Goal: Task Accomplishment & Management: Use online tool/utility

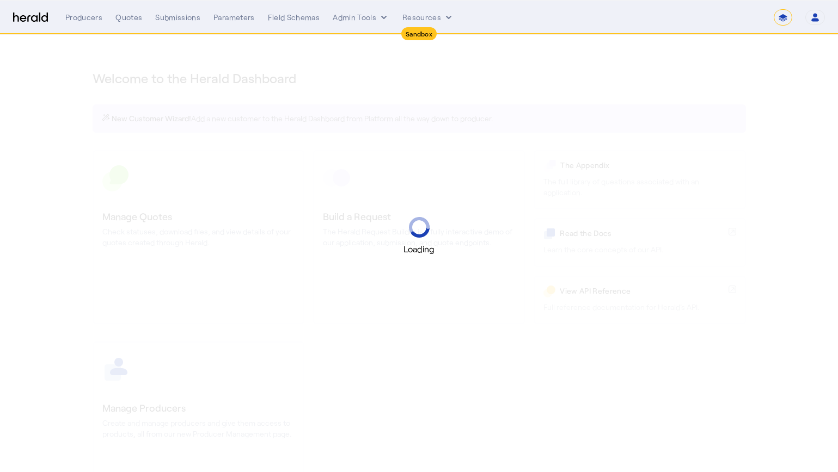
select select "*******"
select select "pfm_2v8p_herald_api"
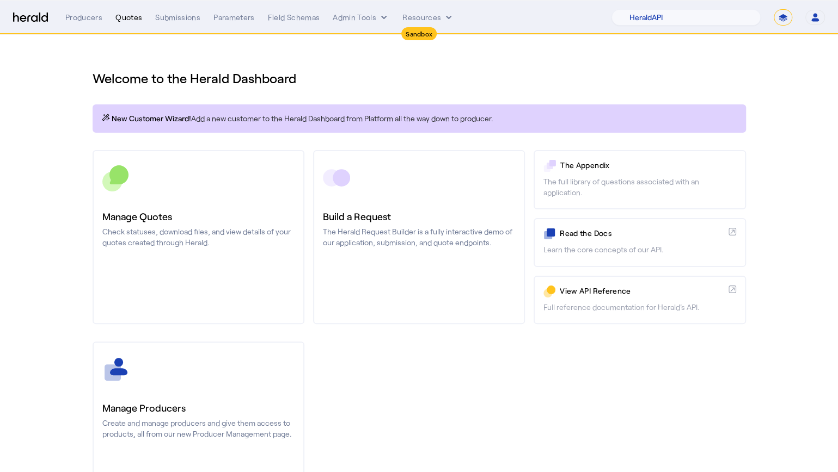
click at [136, 21] on div "Quotes" at bounding box center [128, 17] width 27 height 11
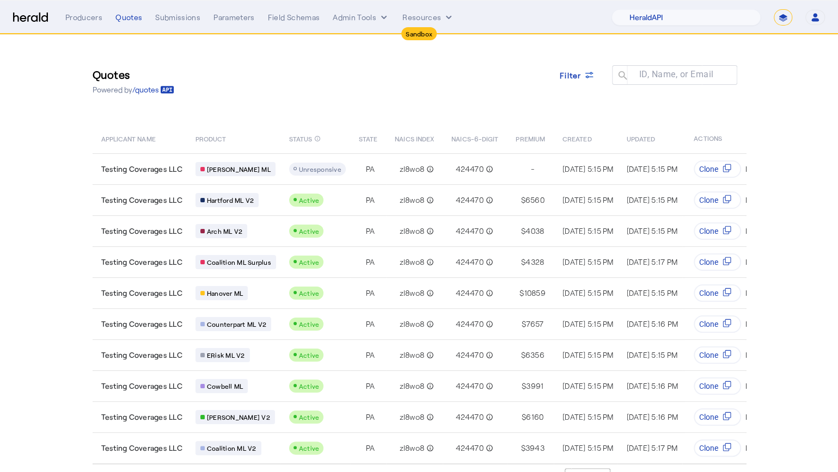
click at [482, 92] on div "Quotes Powered by /quotes Filter ID, Name, or Email search" at bounding box center [419, 81] width 653 height 49
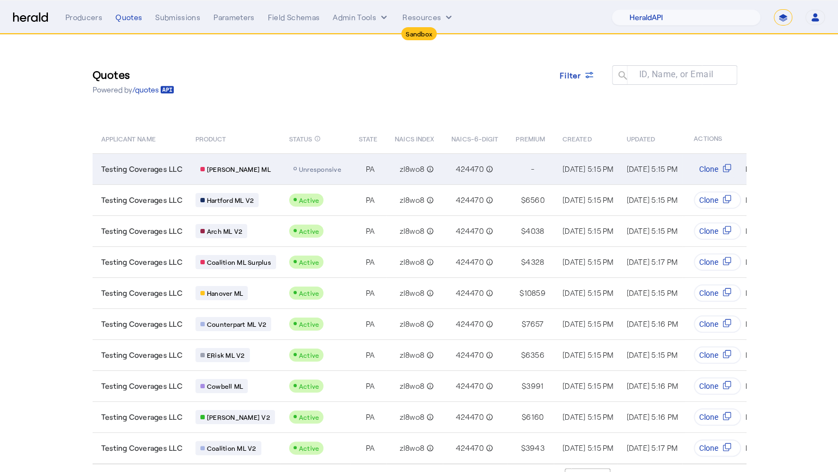
click at [154, 161] on td "Testing Coverages LLC" at bounding box center [140, 168] width 94 height 31
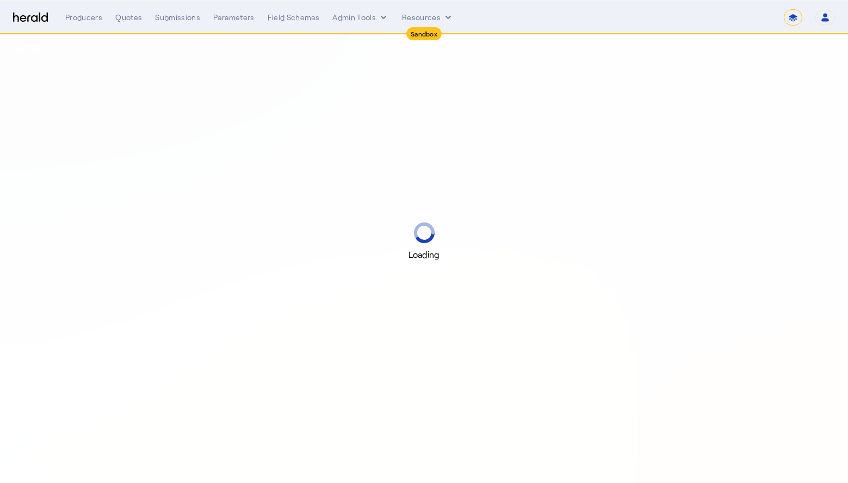
select select "*******"
select select "pfm_2v8p_herald_api"
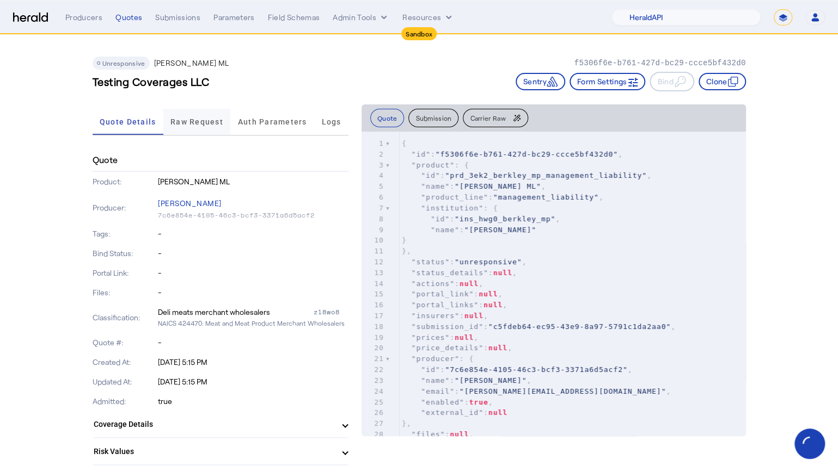
click at [215, 122] on span "Raw Request" at bounding box center [196, 122] width 53 height 8
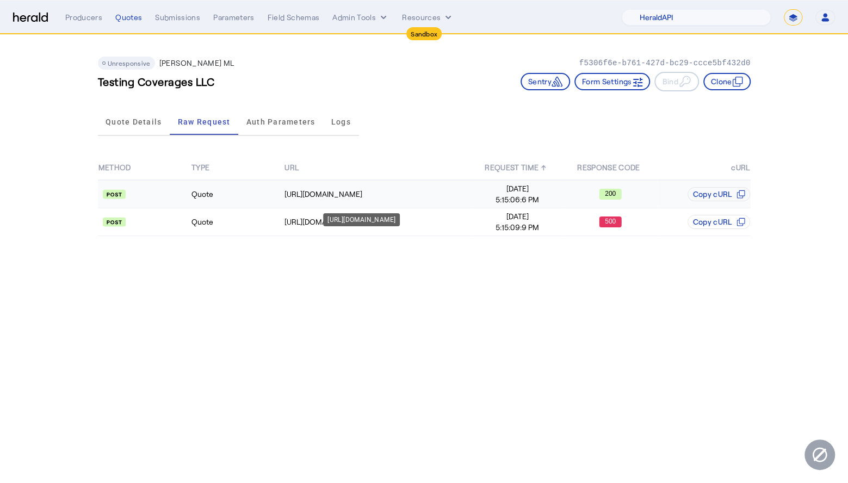
click at [392, 193] on div "[URL][DOMAIN_NAME]" at bounding box center [378, 194] width 186 height 11
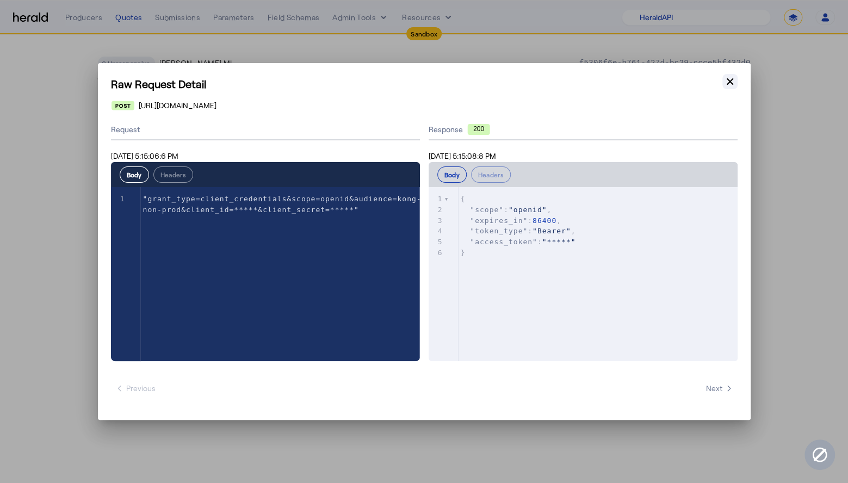
click at [730, 87] on icon "button" at bounding box center [730, 81] width 11 height 11
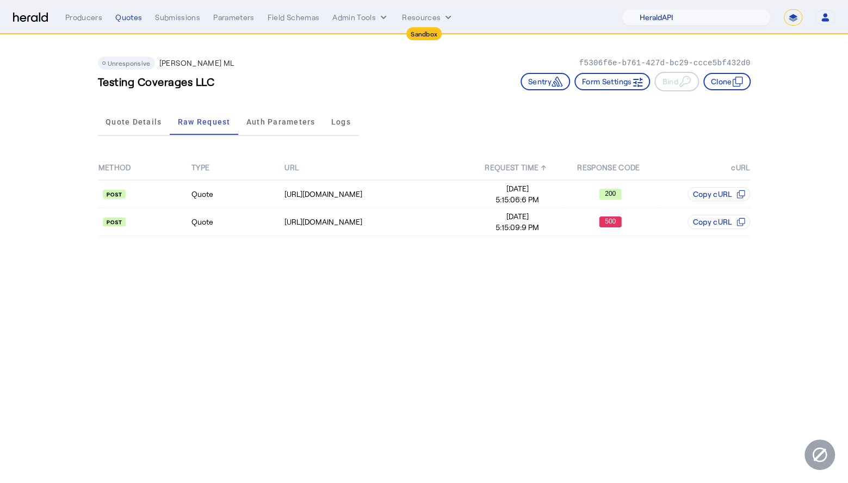
click at [324, 284] on body "Sandbox Menu Producers Quotes Submissions Parameters Field Schemas Admin Tools …" at bounding box center [424, 241] width 848 height 483
click at [361, 222] on div "[URL][DOMAIN_NAME]" at bounding box center [378, 222] width 186 height 11
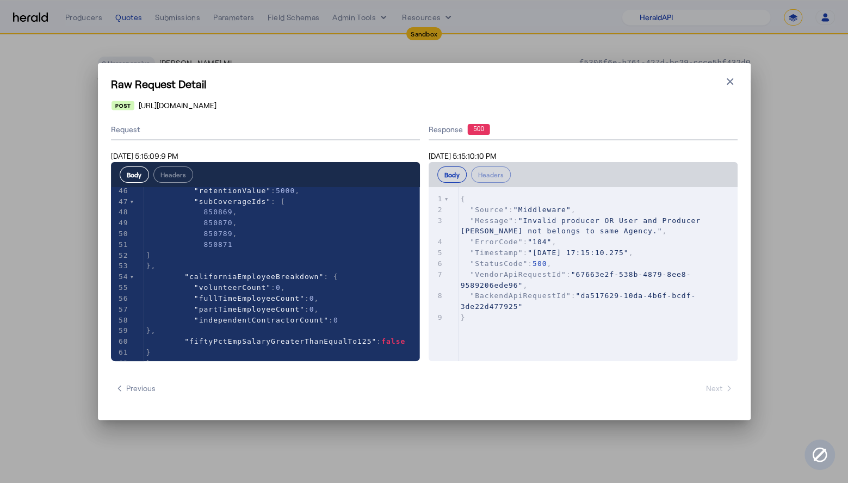
scroll to position [510, 0]
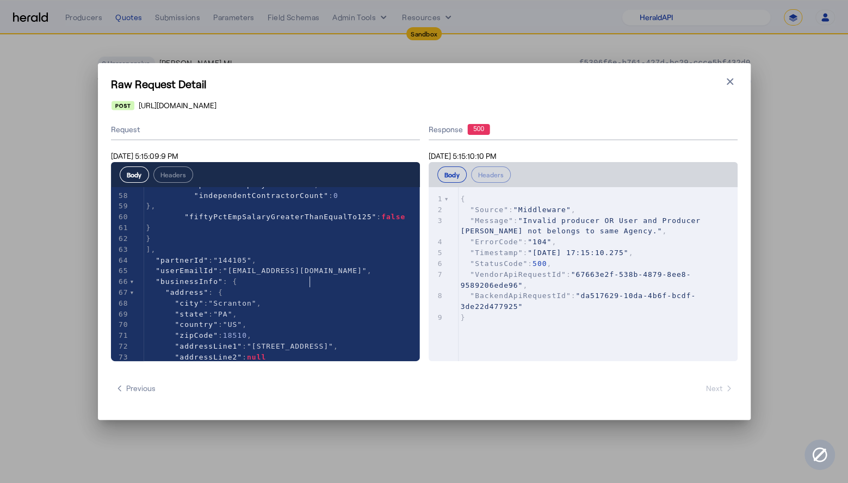
type textarea "*********"
type textarea "**********"
drag, startPoint x: 359, startPoint y: 281, endPoint x: 235, endPoint y: 280, distance: 124.6
click at [735, 76] on icon "button" at bounding box center [730, 81] width 11 height 11
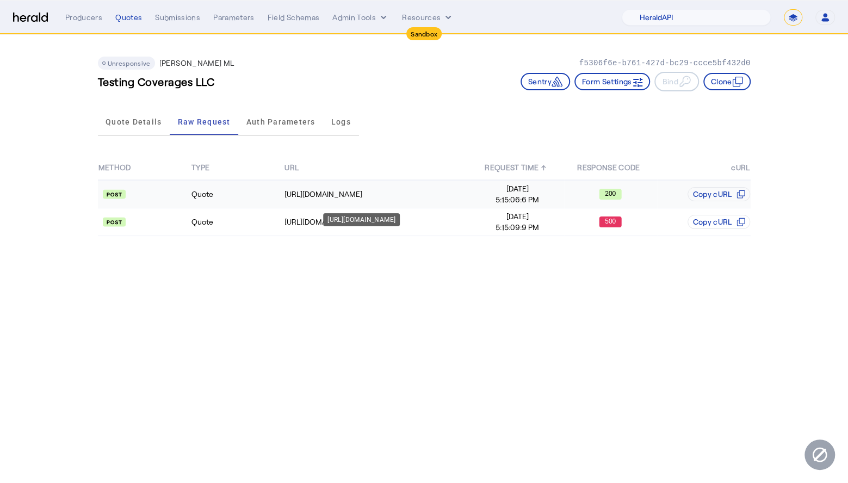
click at [382, 190] on div "[URL][DOMAIN_NAME]" at bounding box center [378, 194] width 186 height 11
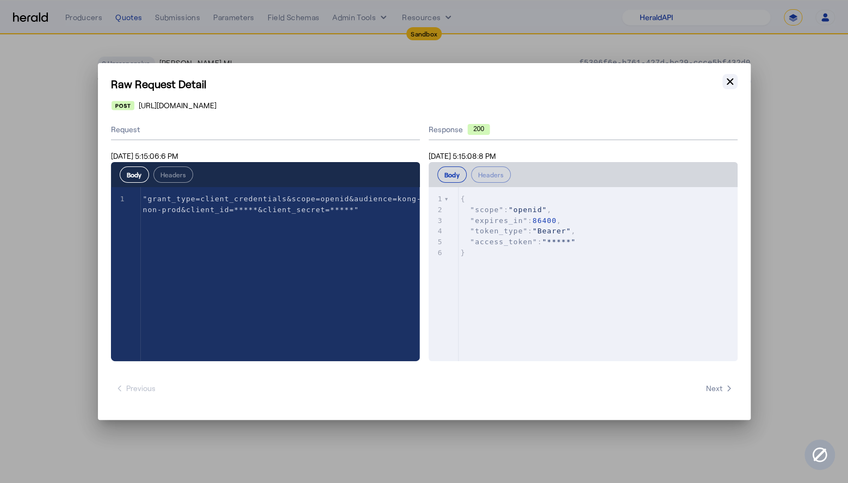
click at [729, 86] on icon "button" at bounding box center [730, 81] width 11 height 11
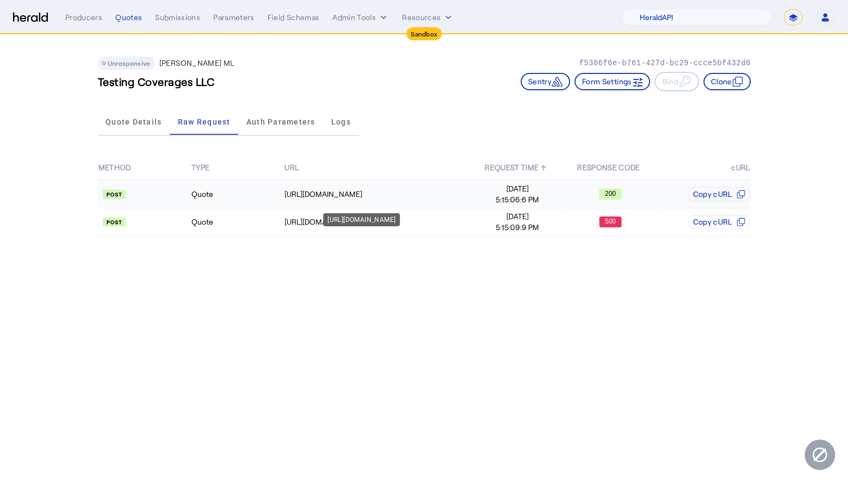
click at [410, 199] on div "[URL][DOMAIN_NAME]" at bounding box center [378, 194] width 186 height 11
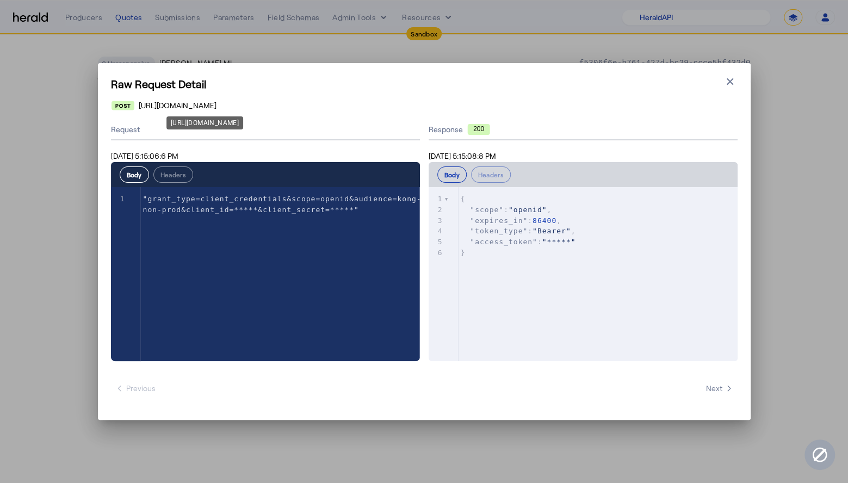
click at [217, 105] on span "[URL][DOMAIN_NAME]" at bounding box center [178, 105] width 78 height 11
copy span "[URL][DOMAIN_NAME]"
click at [731, 77] on icon "button" at bounding box center [730, 81] width 11 height 11
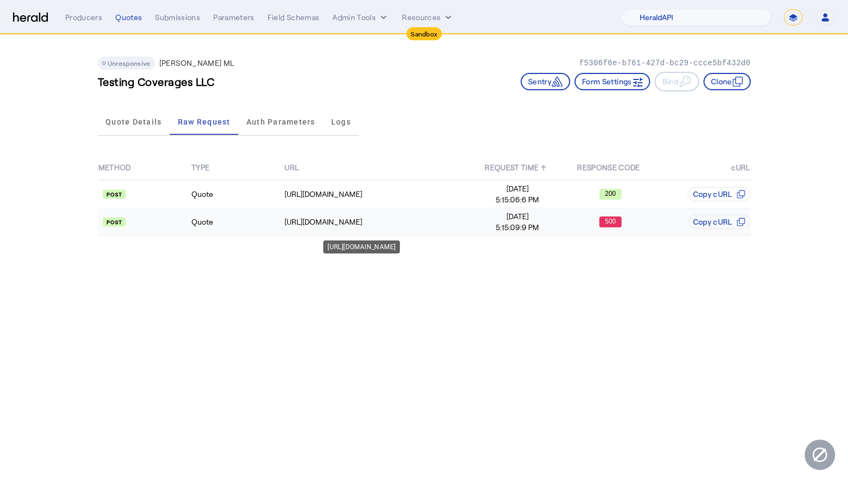
click at [384, 227] on td "[URL][DOMAIN_NAME]" at bounding box center [377, 222] width 187 height 28
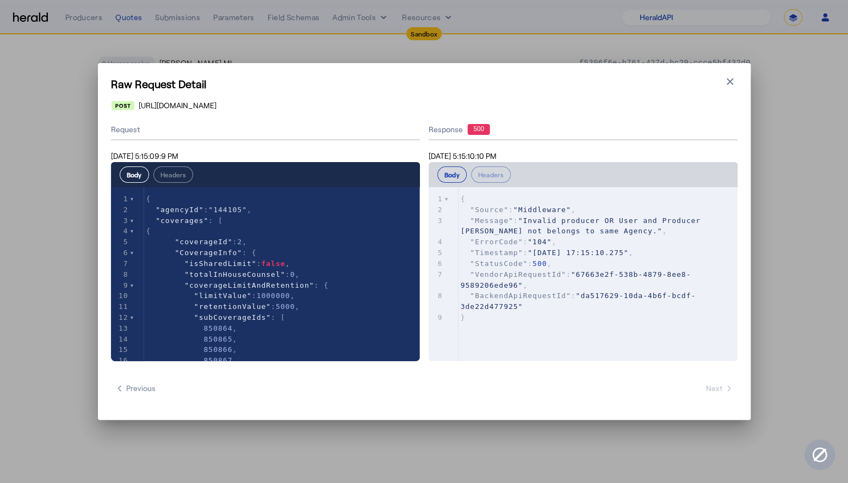
click at [292, 112] on div "Raw Request Detail Close modal [URL][DOMAIN_NAME] Request [DATE] 5:15:09:9 PM B…" at bounding box center [424, 241] width 653 height 357
click at [217, 109] on span "[URL][DOMAIN_NAME]" at bounding box center [178, 105] width 78 height 11
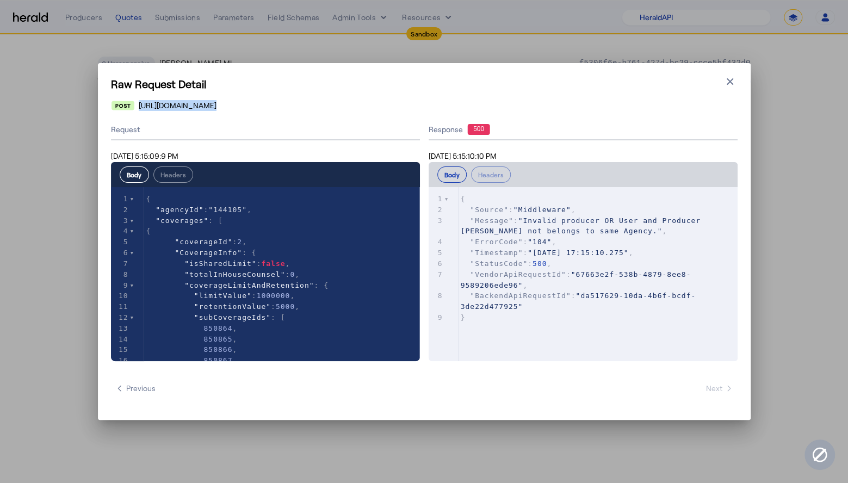
copy span "[URL][DOMAIN_NAME]"
